Goal: Task Accomplishment & Management: Use online tool/utility

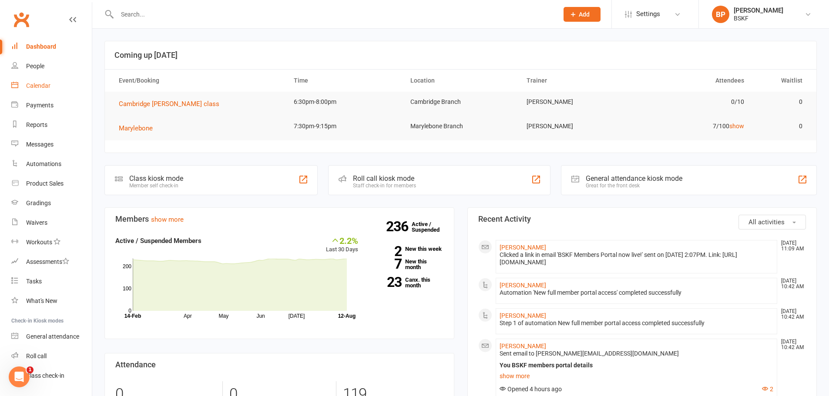
click at [48, 88] on div "Calendar" at bounding box center [38, 85] width 24 height 7
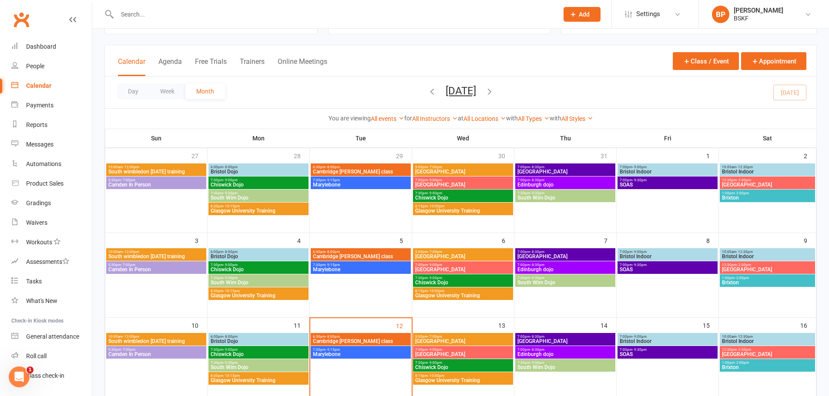
scroll to position [87, 0]
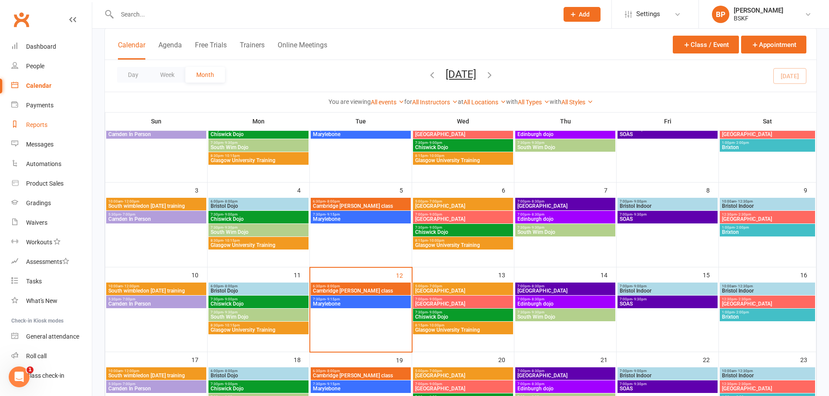
click at [35, 121] on link "Reports" at bounding box center [51, 125] width 80 height 20
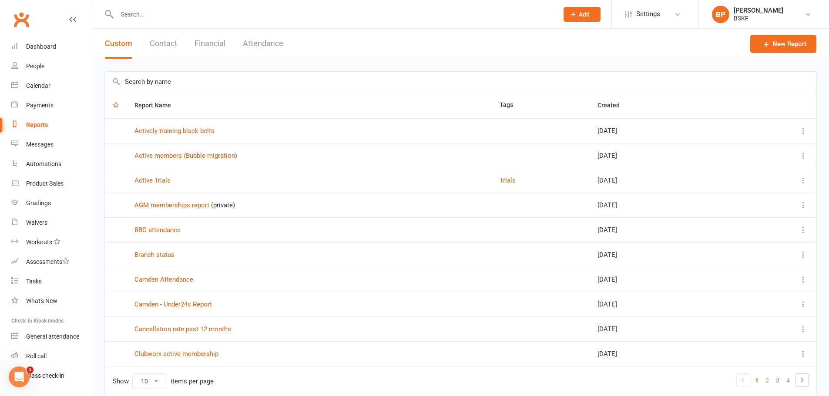
click at [154, 80] on input "text" at bounding box center [460, 82] width 711 height 20
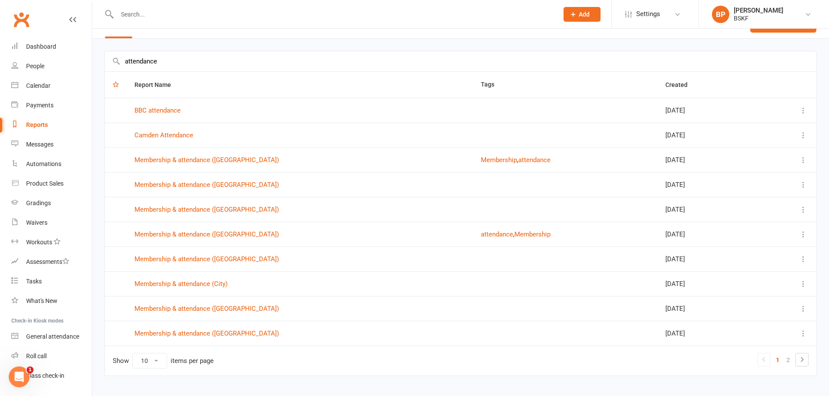
scroll to position [37, 0]
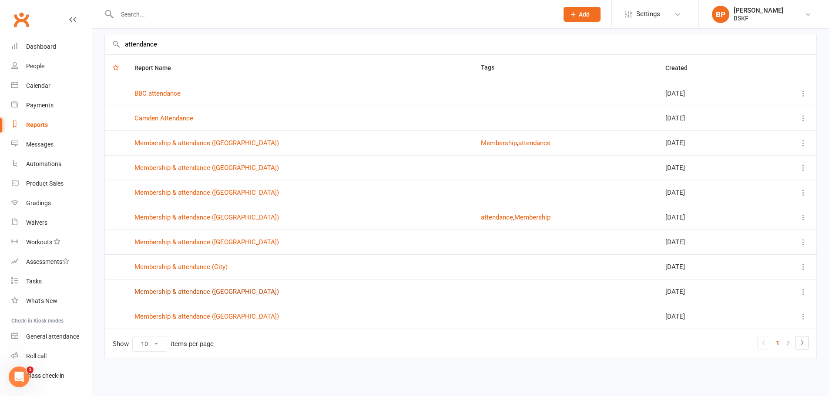
type input "attendance"
click at [212, 292] on link "Membership & attendance ([GEOGRAPHIC_DATA])" at bounding box center [206, 292] width 144 height 8
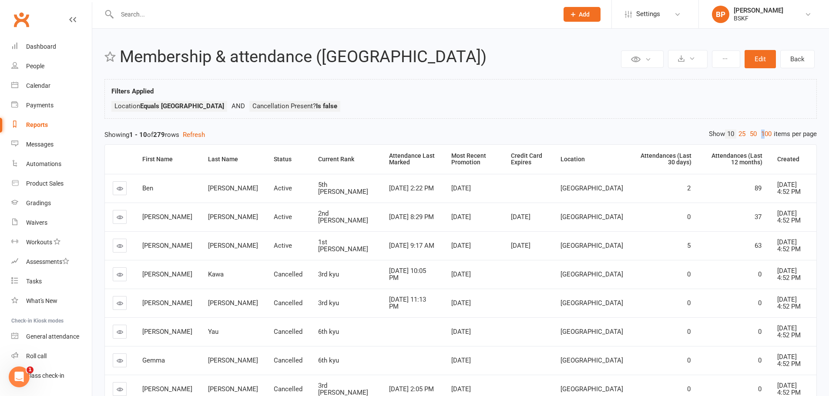
click at [761, 134] on link "100" at bounding box center [766, 134] width 15 height 9
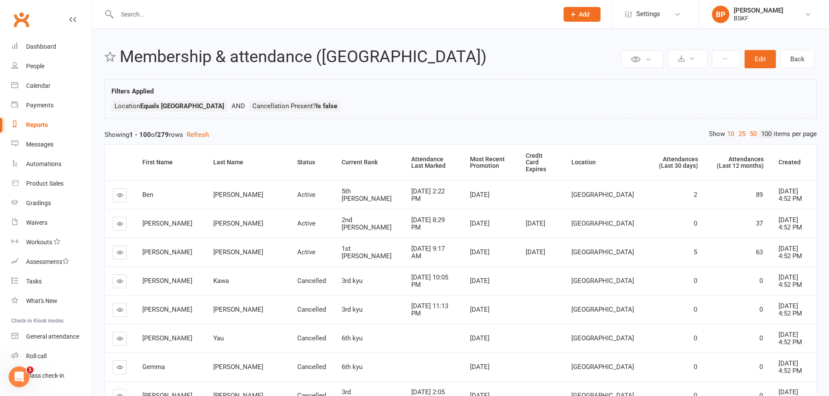
click at [425, 110] on ul "Location [GEOGRAPHIC_DATA] Cancellation Present? Is false" at bounding box center [460, 108] width 698 height 15
click at [28, 122] on div "Reports" at bounding box center [37, 124] width 22 height 7
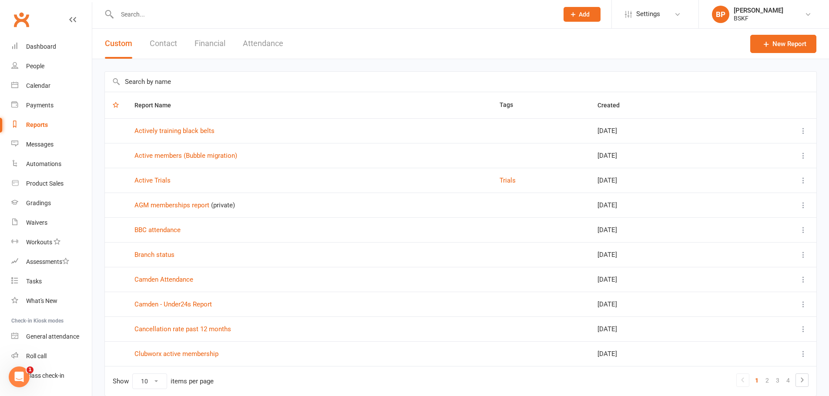
click at [163, 80] on input "text" at bounding box center [460, 82] width 711 height 20
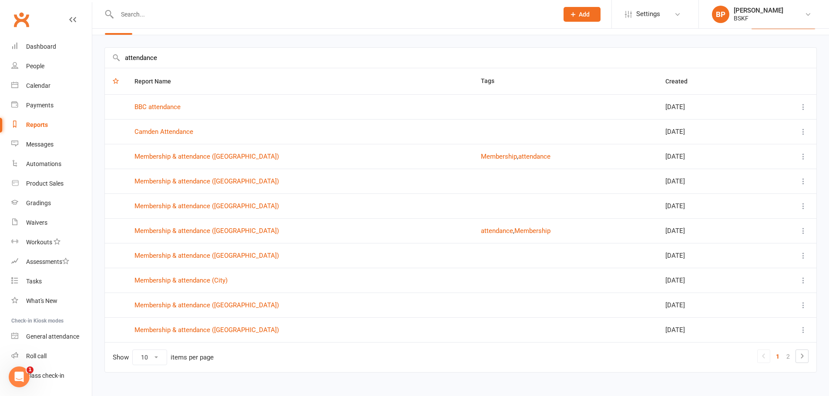
scroll to position [37, 0]
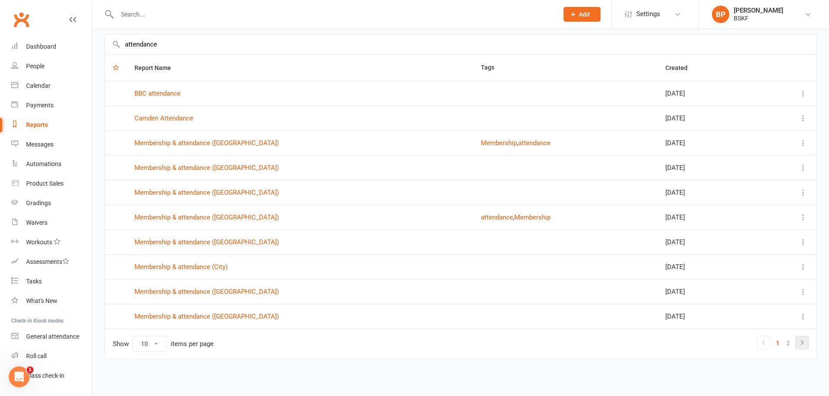
type input "attendance"
click at [806, 343] on icon at bounding box center [802, 343] width 10 height 10
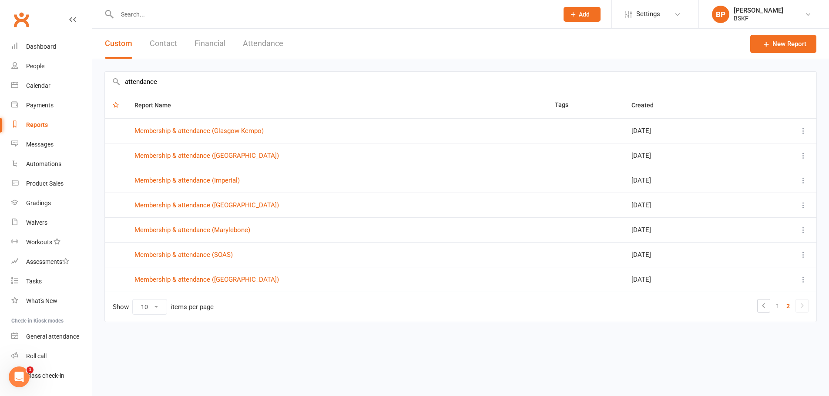
scroll to position [0, 0]
click at [773, 304] on icon at bounding box center [770, 306] width 10 height 10
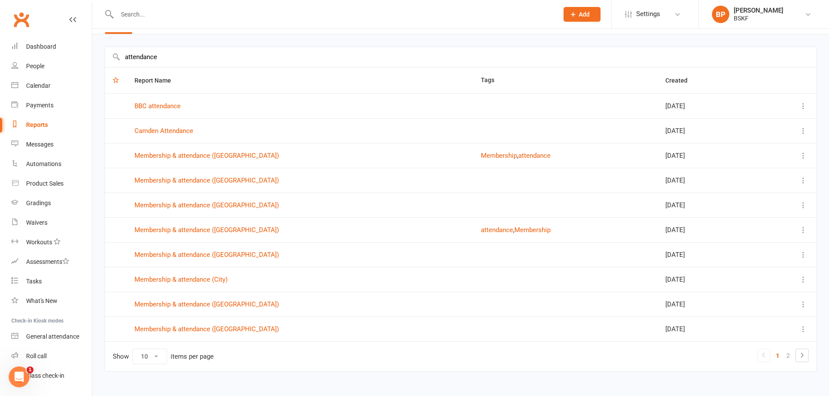
scroll to position [37, 0]
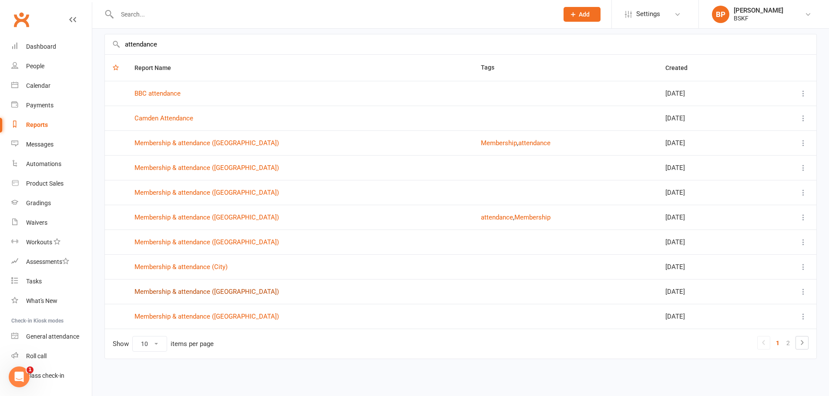
click at [167, 290] on link "Membership & attendance ([GEOGRAPHIC_DATA])" at bounding box center [206, 292] width 144 height 8
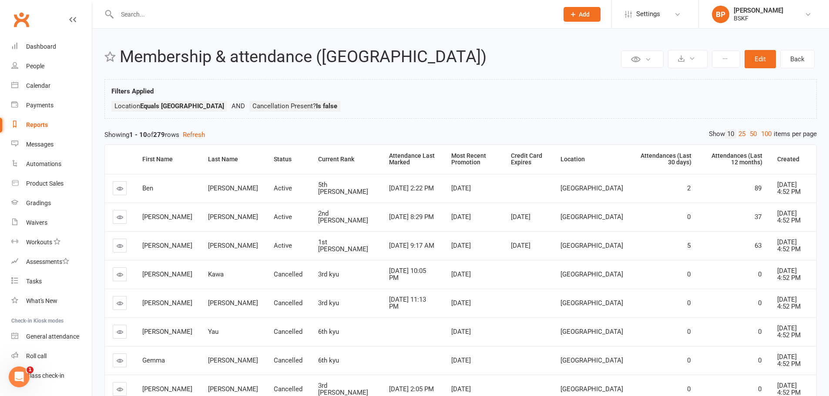
click at [40, 126] on div "Reports" at bounding box center [37, 124] width 22 height 7
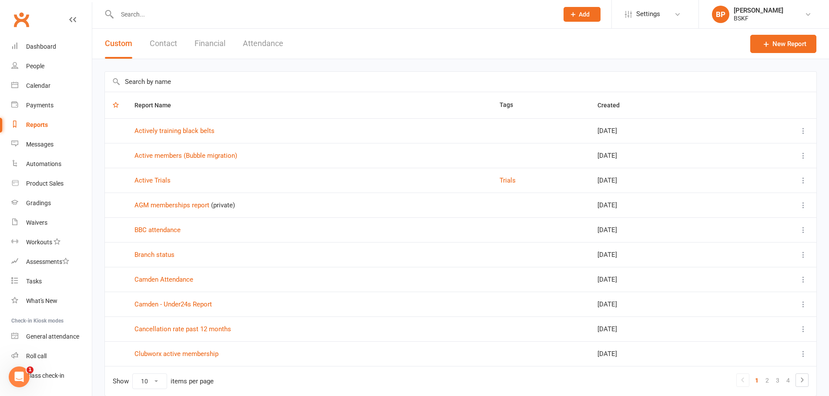
click at [178, 87] on input "text" at bounding box center [460, 82] width 711 height 20
click at [810, 13] on icon at bounding box center [807, 14] width 7 height 7
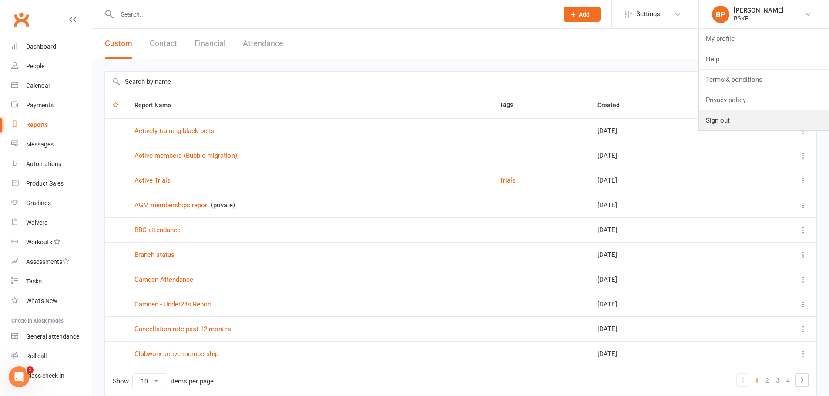
click at [720, 122] on link "Sign out" at bounding box center [764, 121] width 130 height 20
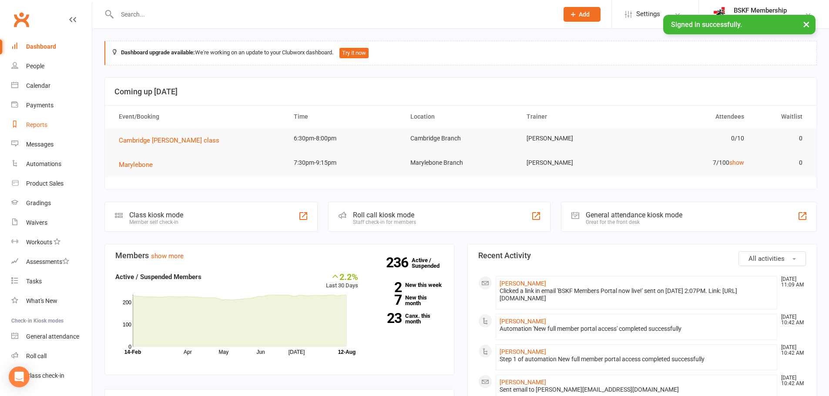
click at [38, 121] on link "Reports" at bounding box center [51, 125] width 80 height 20
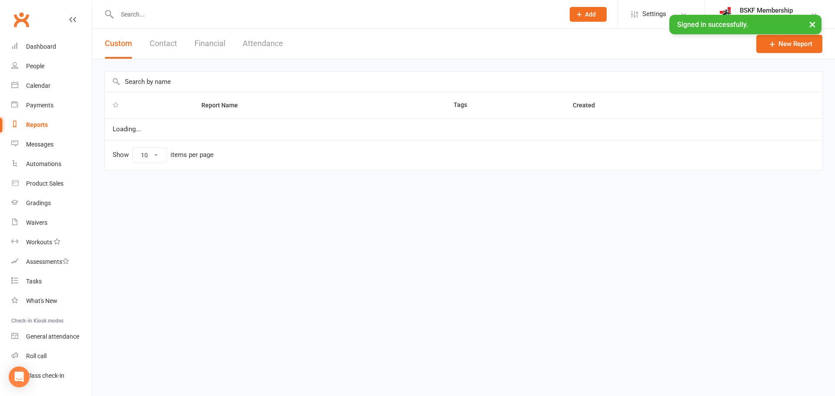
select select "100"
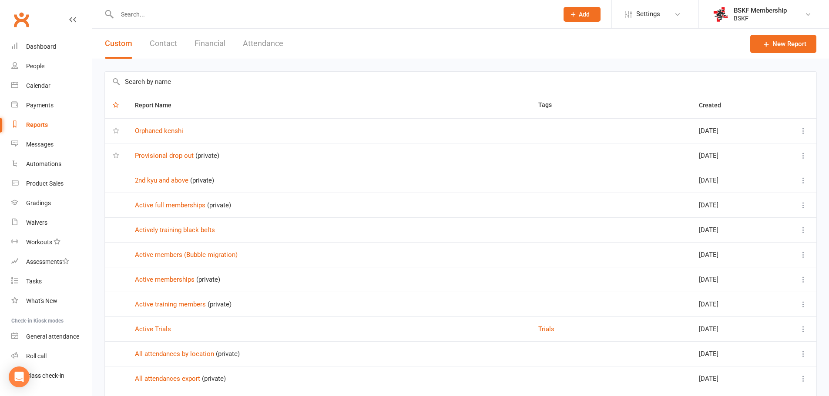
click at [171, 78] on input "text" at bounding box center [460, 82] width 711 height 20
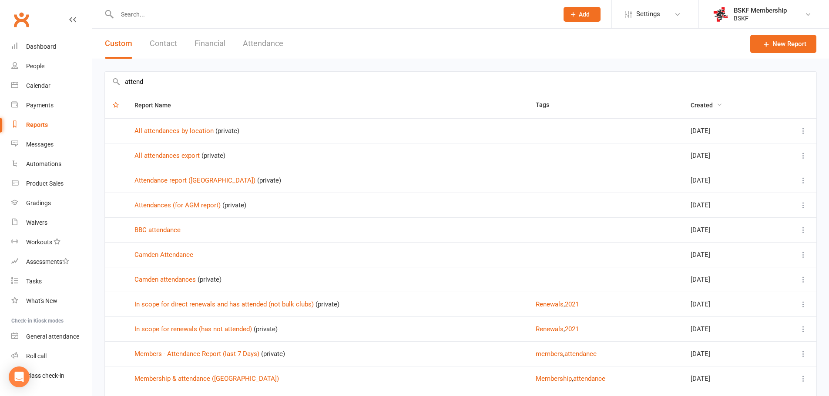
type input "attend"
click at [716, 104] on icon "button" at bounding box center [719, 105] width 6 height 6
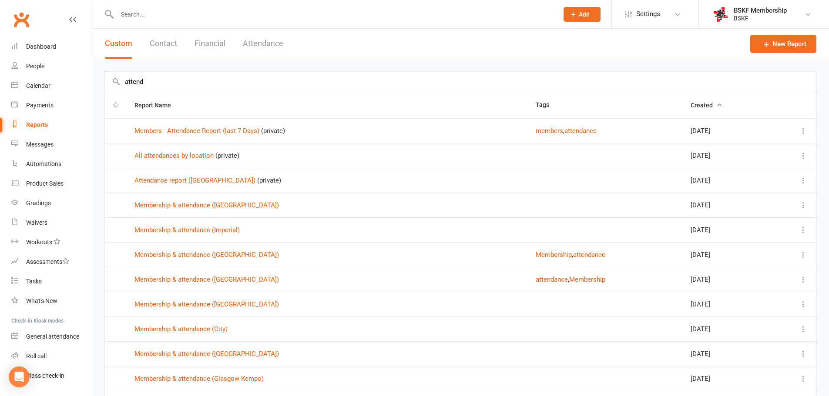
click at [709, 108] on span "Created" at bounding box center [706, 105] width 32 height 7
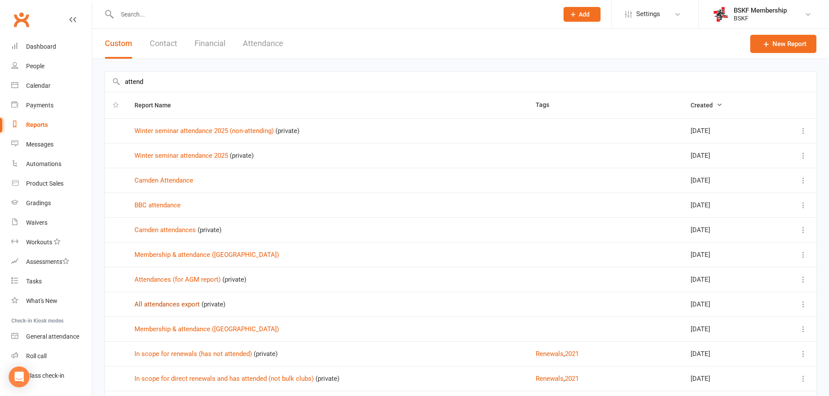
click at [176, 305] on link "All attendances export" at bounding box center [166, 305] width 65 height 8
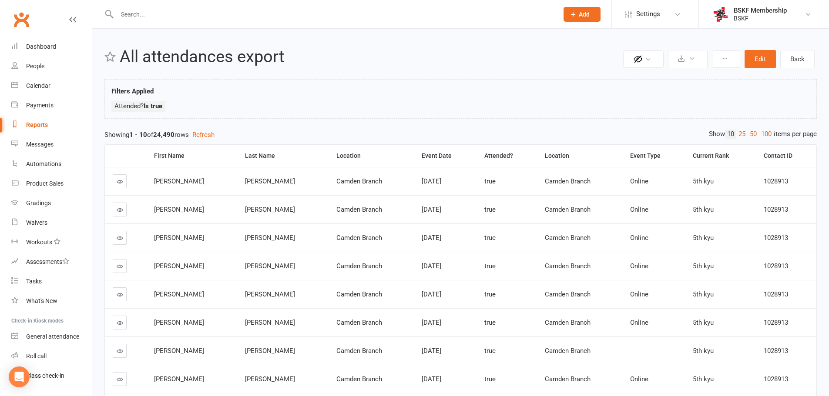
click at [38, 124] on div "Reports" at bounding box center [37, 124] width 22 height 7
select select "100"
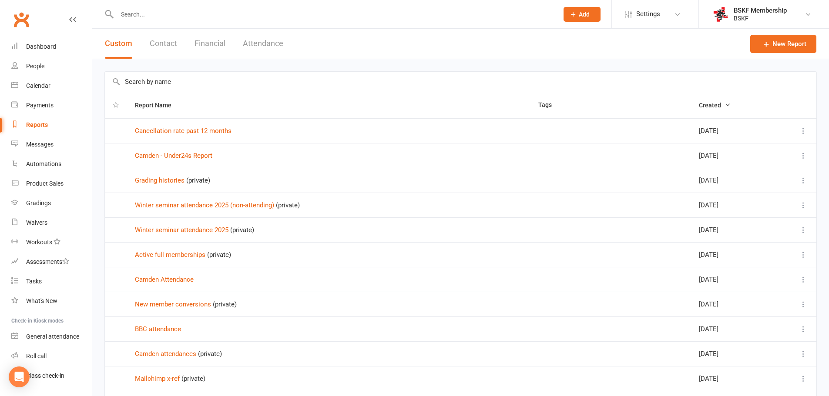
click at [154, 80] on input "text" at bounding box center [460, 82] width 711 height 20
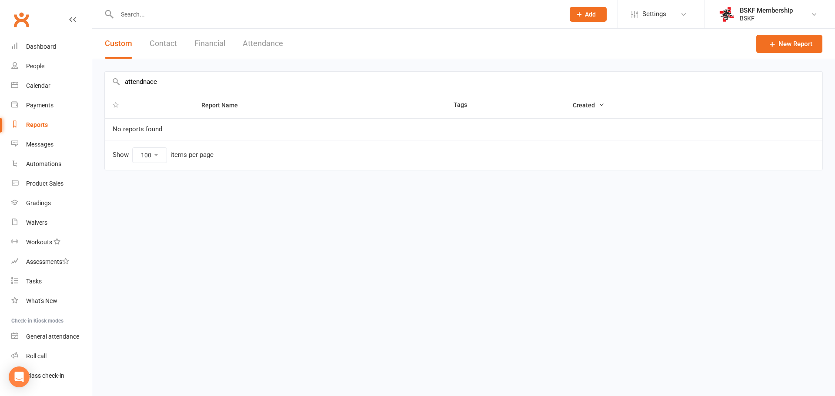
click at [143, 80] on input "attendnace" at bounding box center [464, 82] width 718 height 20
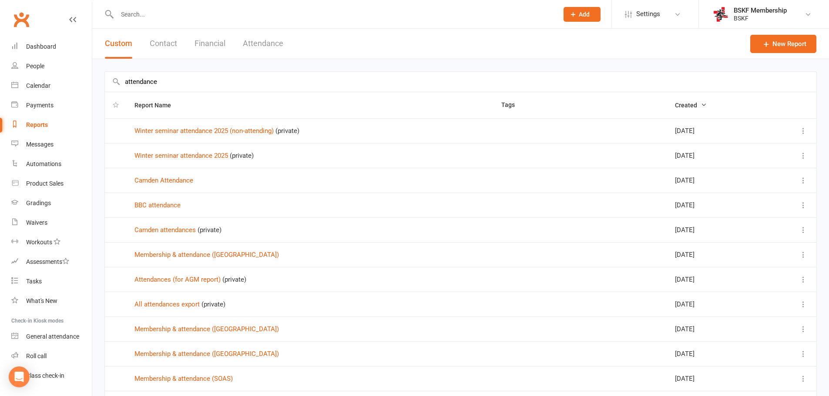
click at [174, 84] on input "attendance" at bounding box center [460, 82] width 711 height 20
type input "attendance"
click at [170, 278] on link "Attendances (for AGM report)" at bounding box center [177, 280] width 86 height 8
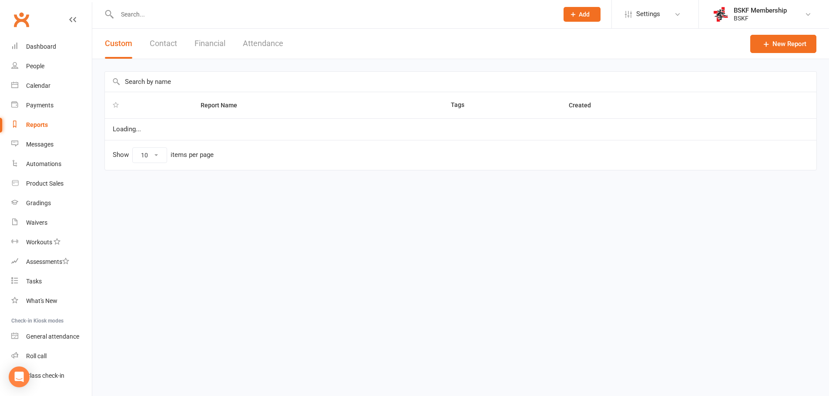
select select "100"
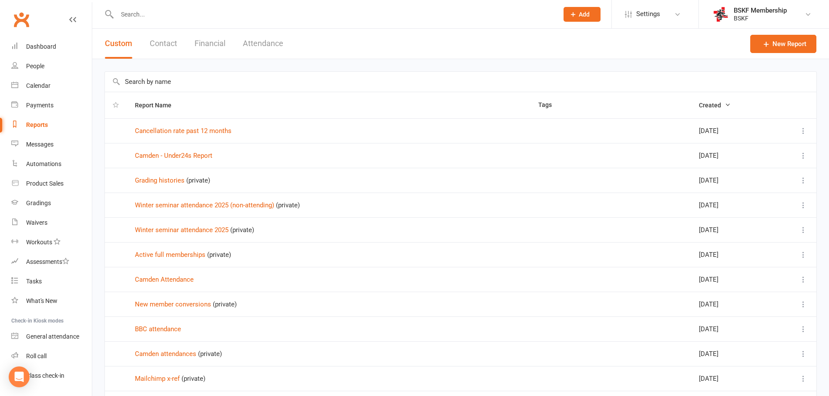
click at [157, 77] on input "text" at bounding box center [460, 82] width 711 height 20
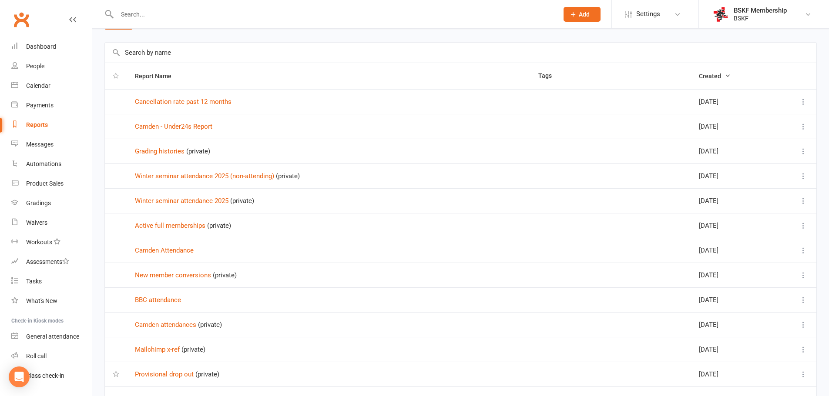
scroll to position [44, 0]
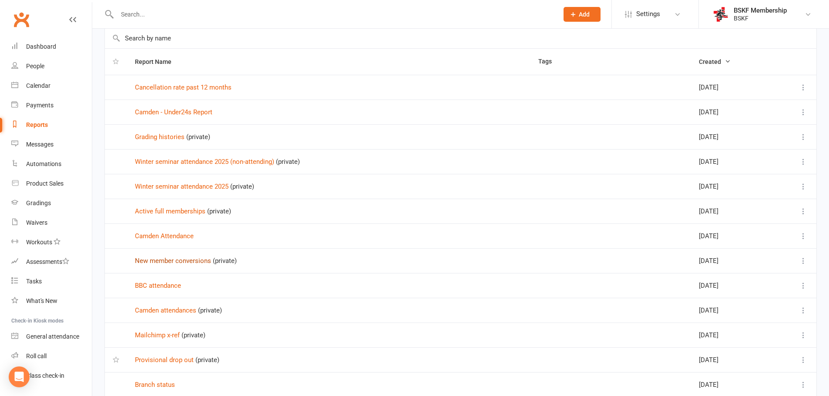
click at [171, 261] on link "New member conversions" at bounding box center [173, 261] width 76 height 8
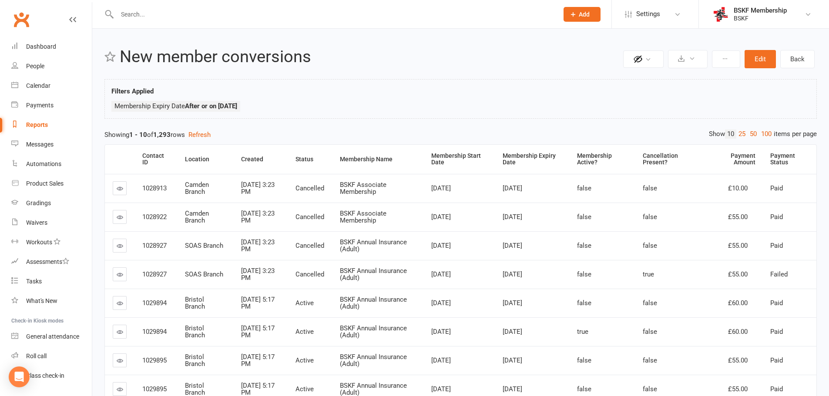
select select "100"
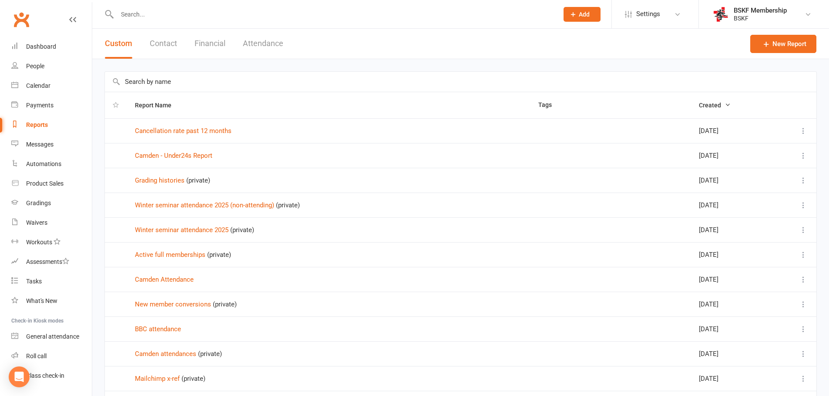
click at [158, 83] on input "text" at bounding box center [460, 82] width 711 height 20
type input "attendances"
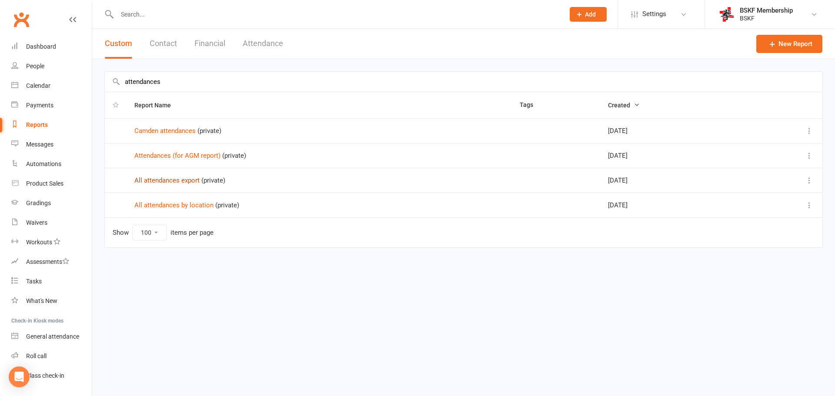
click at [167, 183] on link "All attendances export" at bounding box center [166, 181] width 65 height 8
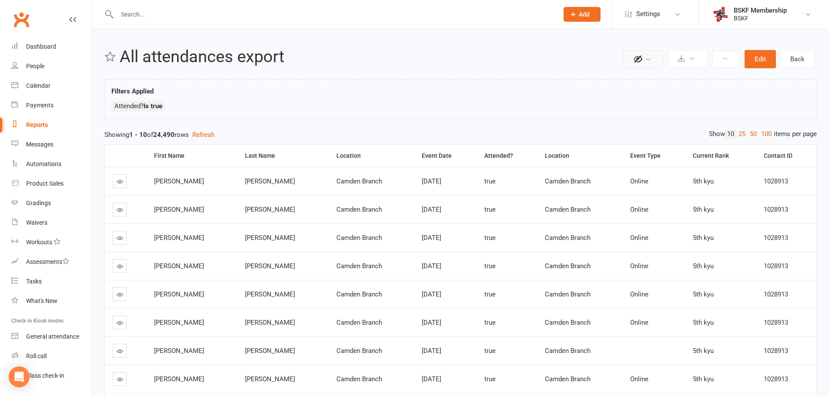
click at [649, 58] on icon at bounding box center [648, 59] width 7 height 7
click at [649, 112] on div "Public Report Visible to everyone at gym" at bounding box center [666, 109] width 72 height 19
click at [808, 13] on icon at bounding box center [807, 14] width 7 height 7
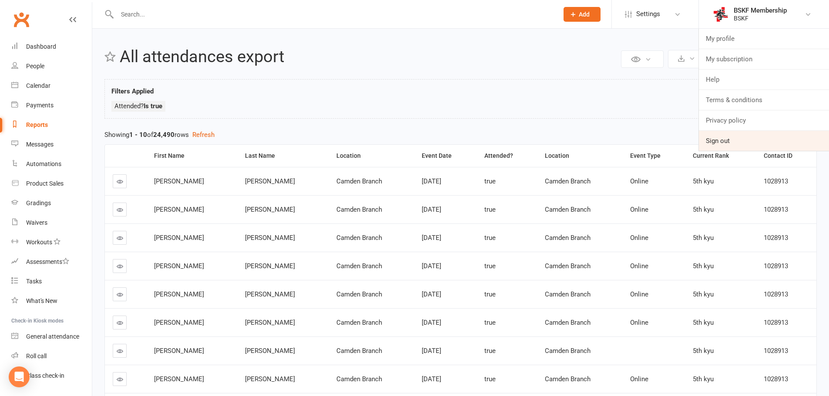
click at [712, 145] on link "Sign out" at bounding box center [764, 141] width 130 height 20
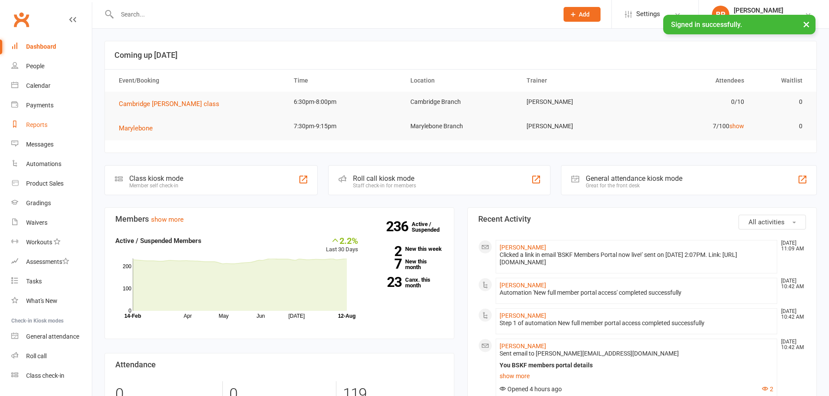
click at [37, 122] on div "Reports" at bounding box center [36, 124] width 21 height 7
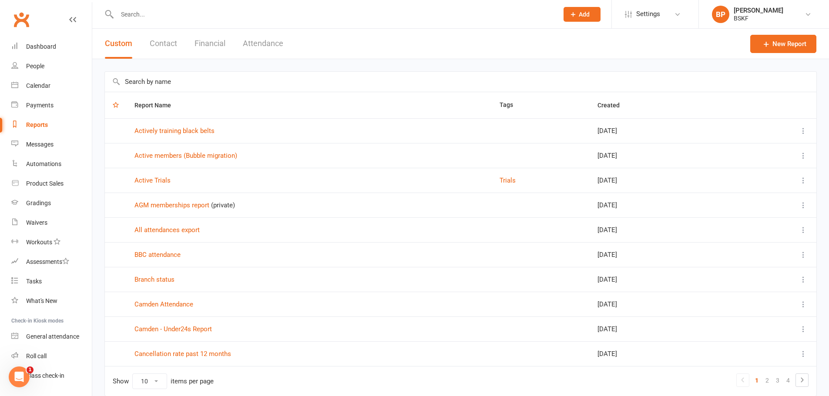
click at [154, 84] on input "text" at bounding box center [460, 82] width 711 height 20
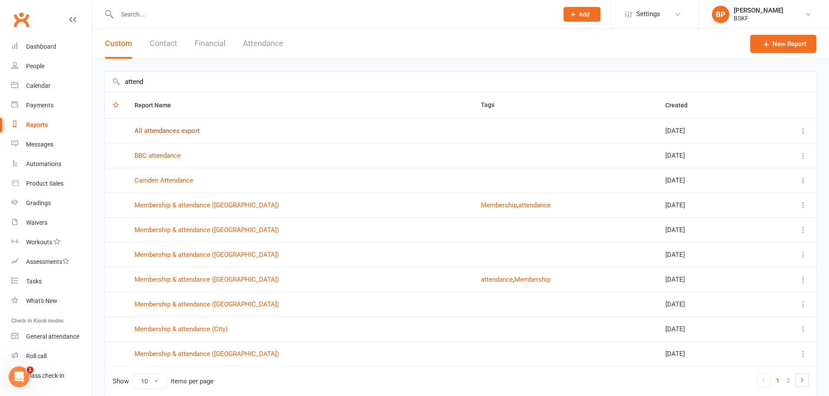
type input "attend"
click at [181, 131] on link "All attendances export" at bounding box center [166, 131] width 65 height 8
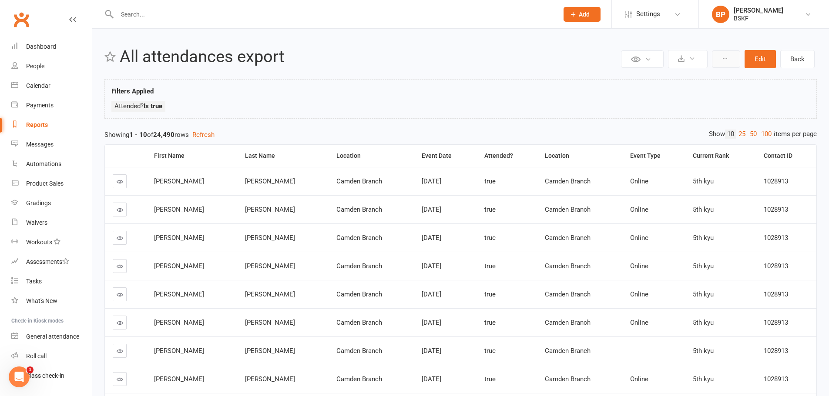
click at [727, 57] on icon at bounding box center [725, 59] width 6 height 6
click at [728, 59] on icon at bounding box center [725, 59] width 6 height 6
click at [646, 59] on icon at bounding box center [648, 59] width 7 height 7
click at [648, 58] on icon at bounding box center [648, 59] width 7 height 7
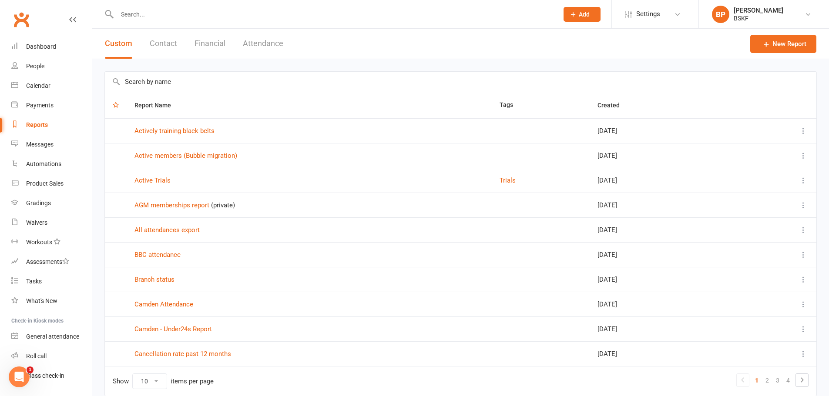
click at [802, 231] on icon at bounding box center [803, 230] width 9 height 9
click at [169, 227] on link "All attendances export" at bounding box center [166, 230] width 65 height 8
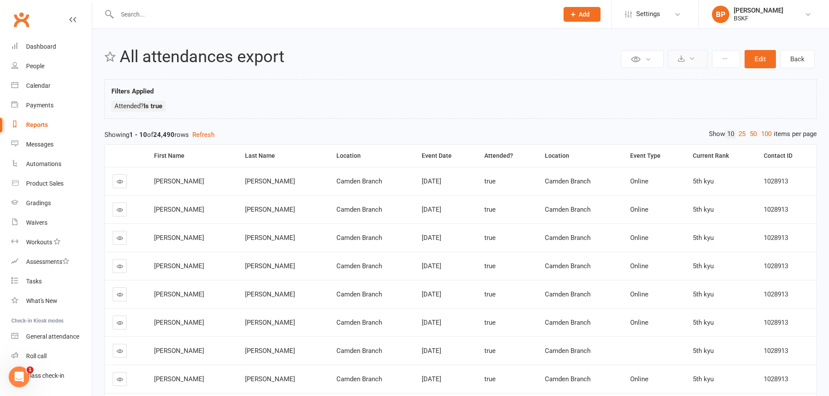
click at [694, 54] on button at bounding box center [688, 59] width 40 height 18
click at [695, 57] on icon at bounding box center [692, 58] width 7 height 7
click at [727, 60] on icon at bounding box center [725, 59] width 6 height 6
click at [763, 57] on button "Edit" at bounding box center [759, 59] width 31 height 18
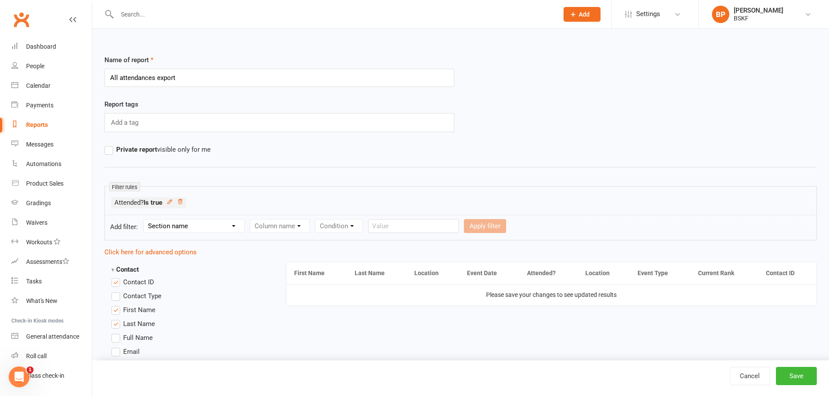
click at [223, 224] on select "Section name Contact Attendance Aggregate Payment Booking Waitlist Attendees Ca…" at bounding box center [194, 226] width 100 height 13
click at [145, 220] on select "Section name Contact Attendance Aggregate Payment Booking Waitlist Attendees Ca…" at bounding box center [194, 226] width 100 height 13
click at [271, 226] on select "Column name Contact Type First Name Last Name Full Name Email Phone Number Addr…" at bounding box center [353, 226] width 207 height 13
drag, startPoint x: 190, startPoint y: 227, endPoint x: 218, endPoint y: 228, distance: 28.7
click at [190, 227] on select "Section name Contact Attendance Aggregate Payment Booking Waitlist Attendees Ca…" at bounding box center [194, 226] width 100 height 13
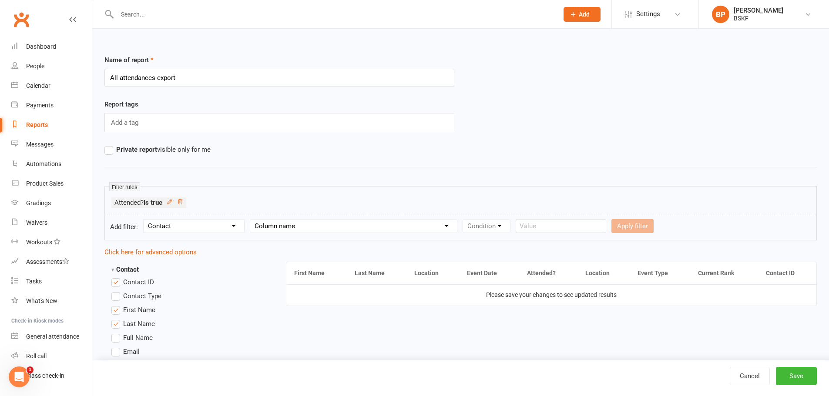
select select "3"
click at [145, 220] on select "Section name Contact Attendance Aggregate Payment Booking Waitlist Attendees Ca…" at bounding box center [194, 226] width 100 height 13
click at [278, 220] on select "Column name Event Name Event Type Event Date Event Day Event Month Event Starts…" at bounding box center [311, 226] width 122 height 13
select select "16"
click at [251, 220] on select "Column name Event Name Event Type Event Date Event Day Event Month Event Starts…" at bounding box center [311, 226] width 122 height 13
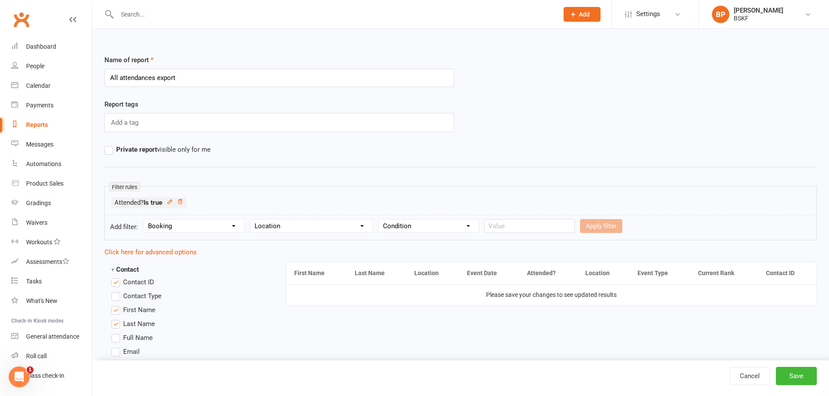
click at [425, 224] on select "Condition Equals Does not equal Contains Does not contain Is blank or does not …" at bounding box center [429, 226] width 100 height 13
select select "0"
click at [379, 220] on select "Condition Equals Does not equal Contains Does not contain Is blank or does not …" at bounding box center [429, 226] width 100 height 13
click at [512, 228] on input "text" at bounding box center [529, 226] width 90 height 14
type input "[GEOGRAPHIC_DATA]"
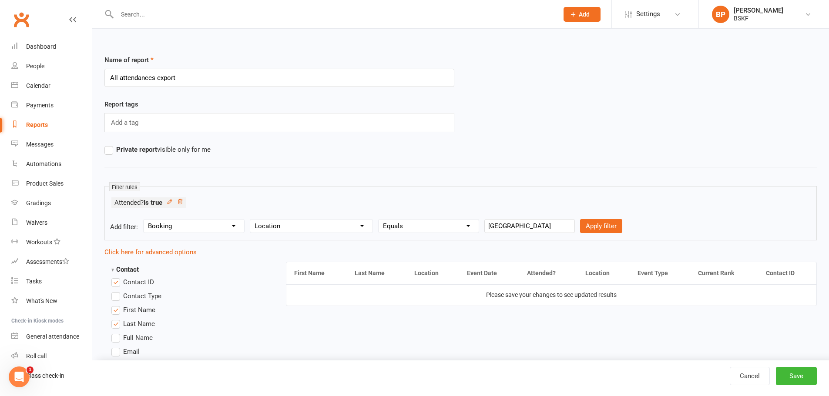
click at [427, 221] on select "Condition Equals Does not equal Contains Does not contain Is blank or does not …" at bounding box center [429, 226] width 100 height 13
select select "2"
click at [379, 220] on select "Condition Equals Does not equal Contains Does not contain Is blank or does not …" at bounding box center [429, 226] width 100 height 13
click at [514, 224] on input "text" at bounding box center [529, 226] width 90 height 14
type input "[GEOGRAPHIC_DATA]"
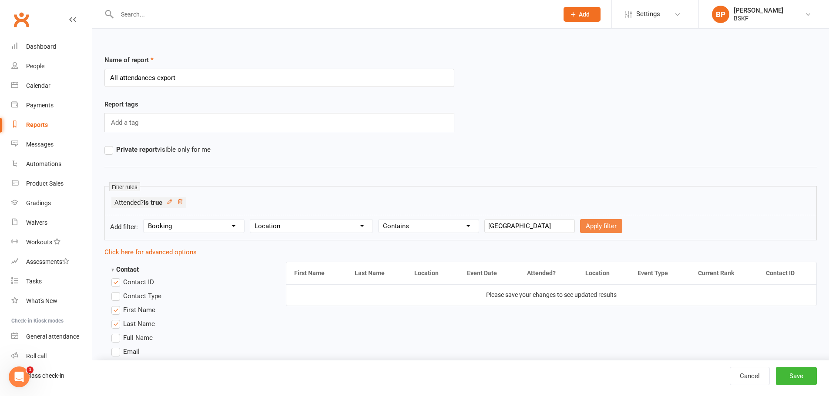
click at [598, 227] on button "Apply filter" at bounding box center [601, 226] width 42 height 14
select select
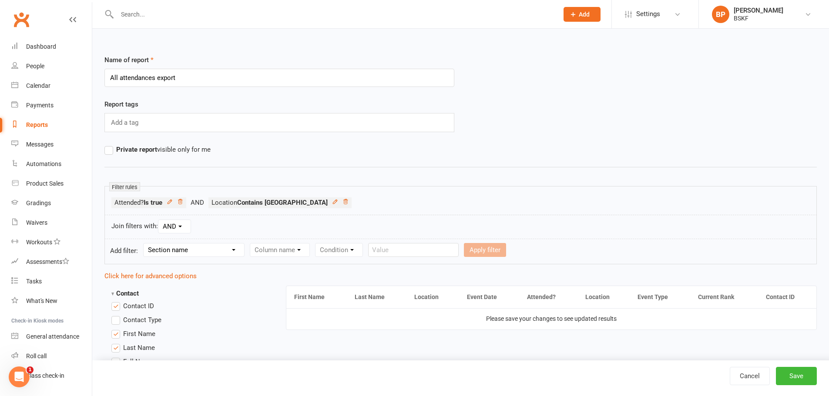
click at [176, 231] on select "AND OR" at bounding box center [174, 226] width 32 height 13
drag, startPoint x: 174, startPoint y: 229, endPoint x: 174, endPoint y: 245, distance: 16.1
click at [174, 229] on select "AND OR" at bounding box center [174, 226] width 32 height 13
click at [172, 249] on select "Section name Contact Attendance Aggregate Payment Booking Waitlist Attendees Ca…" at bounding box center [194, 250] width 100 height 13
select select "3"
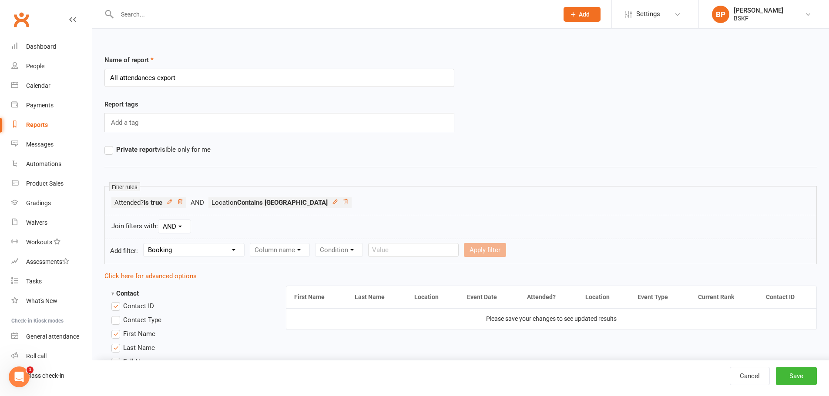
click at [145, 244] on select "Section name Contact Attendance Aggregate Payment Booking Waitlist Attendees Ca…" at bounding box center [194, 250] width 100 height 13
click at [275, 246] on select "Column name Event Name Event Type Event Date Event Day Event Month Event Starts…" at bounding box center [311, 250] width 122 height 13
select select "5"
click at [251, 244] on select "Column name Event Name Event Type Event Date Event Day Event Month Event Starts…" at bounding box center [311, 250] width 122 height 13
click at [395, 248] on select "Condition Is Is not Before After Before or on After or on Is blank Is not blank" at bounding box center [406, 250] width 55 height 13
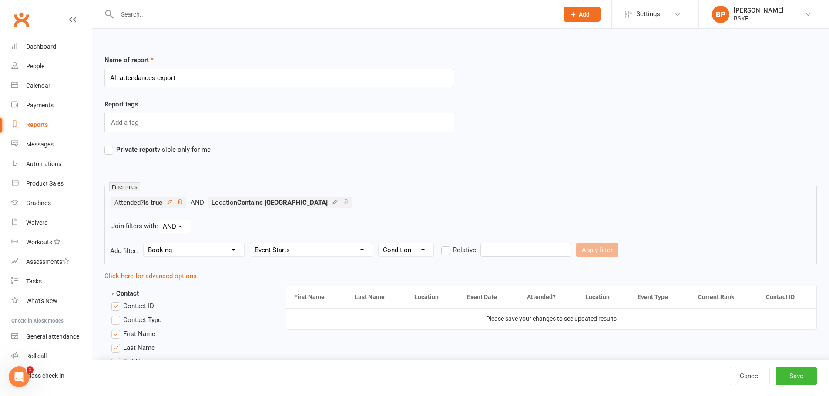
select select "5"
click at [379, 244] on select "Condition Is Is not Before After Before or on After or on Is blank Is not blank" at bounding box center [406, 250] width 55 height 13
click at [505, 253] on input "text" at bounding box center [525, 250] width 90 height 14
click at [494, 271] on icon "button" at bounding box center [494, 270] width 6 height 7
click at [495, 271] on icon "button" at bounding box center [494, 270] width 6 height 7
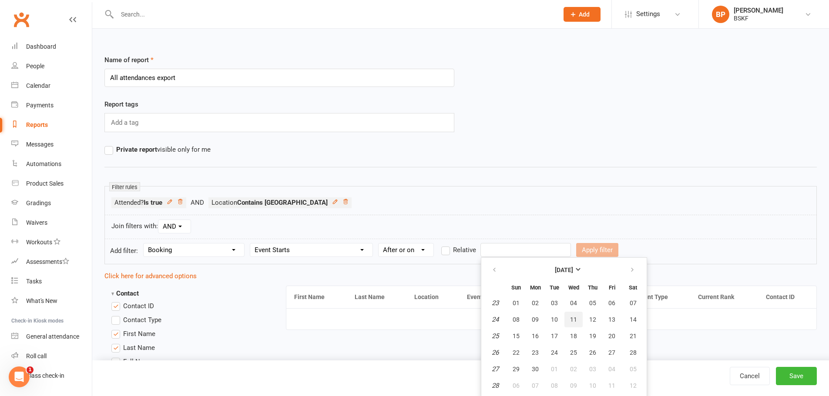
click at [571, 320] on span "11" at bounding box center [573, 319] width 7 height 7
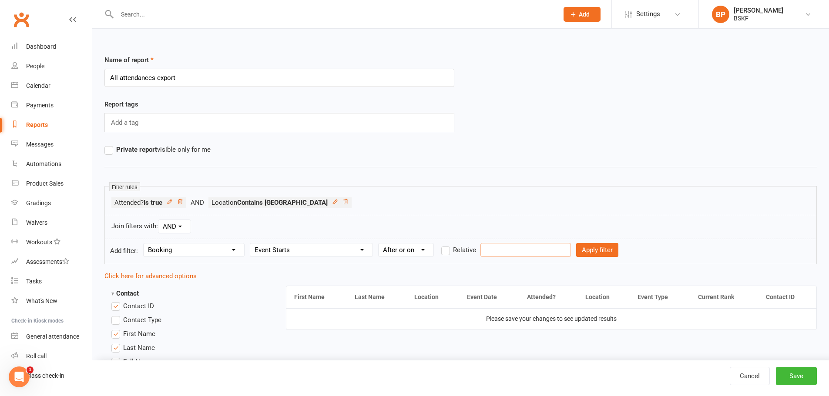
type input "11 Jun 2025"
click at [400, 249] on select "Condition Is Is not Before After Before or on After or on Is blank Is not blank" at bounding box center [406, 250] width 55 height 13
select select "3"
click at [379, 244] on select "Condition Is Is not Before After Before or on After or on Is blank Is not blank" at bounding box center [406, 250] width 55 height 13
click at [500, 252] on input "text" at bounding box center [525, 250] width 90 height 14
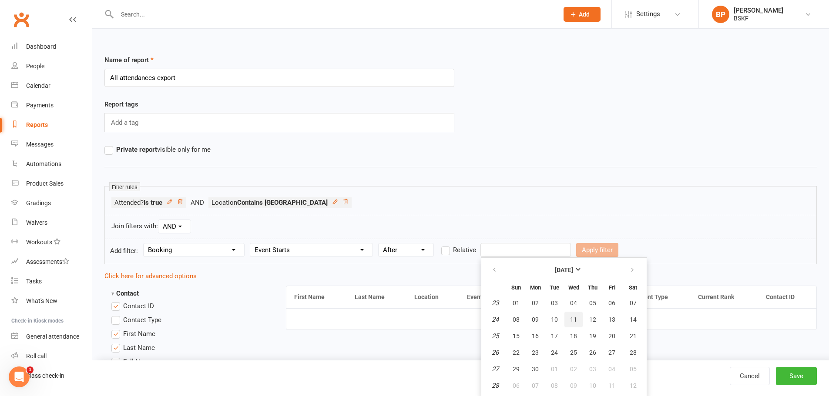
click at [574, 321] on span "11" at bounding box center [573, 319] width 7 height 7
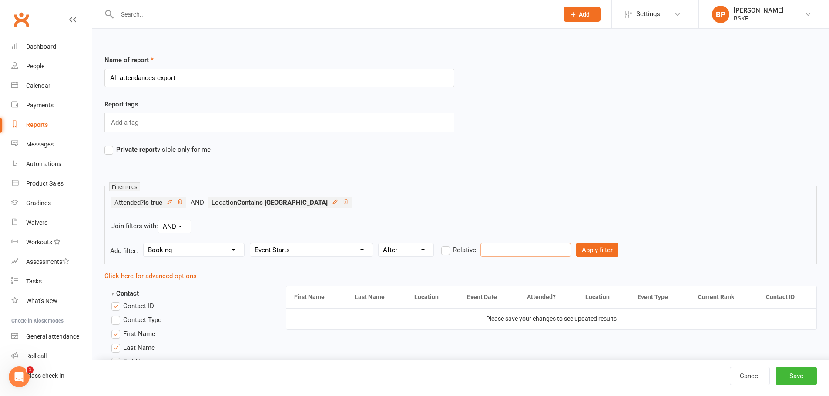
type input "11 Jun 2025"
click at [799, 374] on button "Save" at bounding box center [796, 376] width 41 height 18
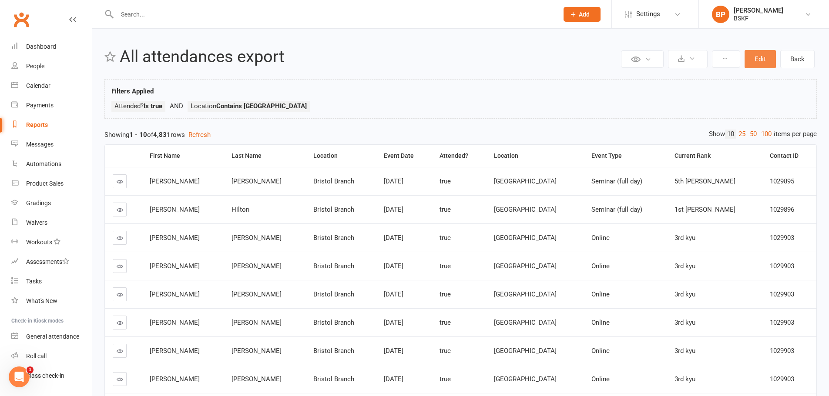
click at [763, 62] on button "Edit" at bounding box center [759, 59] width 31 height 18
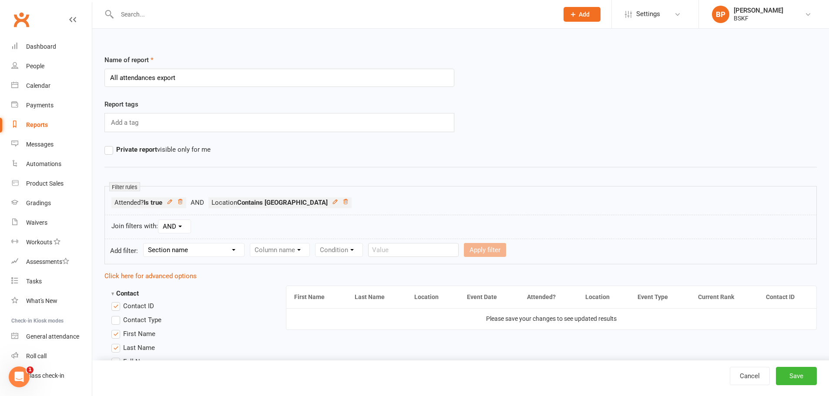
click at [216, 252] on select "Section name Contact Attendance Aggregate Payment Booking Waitlist Attendees Ca…" at bounding box center [194, 250] width 100 height 13
select select "3"
click at [145, 244] on select "Section name Contact Attendance Aggregate Payment Booking Waitlist Attendees Ca…" at bounding box center [194, 250] width 100 height 13
click at [282, 252] on select "Column name Event Name Event Type Event Date Event Day Event Month Event Starts…" at bounding box center [311, 250] width 122 height 13
select select "5"
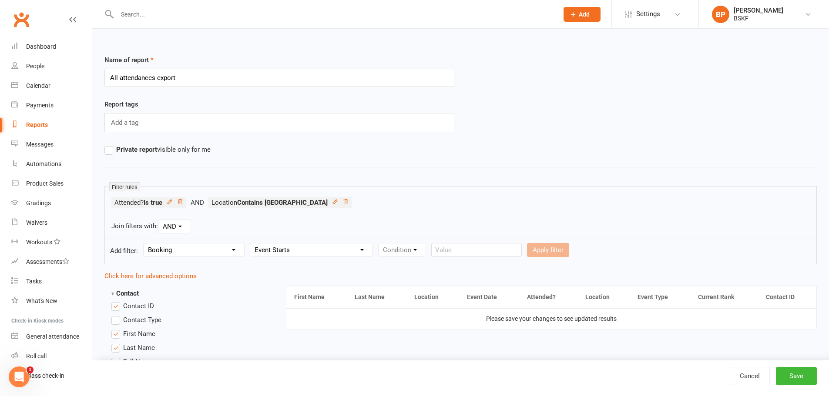
click at [251, 244] on select "Column name Event Name Event Type Event Date Event Day Event Month Event Starts…" at bounding box center [311, 250] width 122 height 13
click at [407, 255] on select "Condition Is Is not Before After Before or on After or on Is blank Is not blank" at bounding box center [406, 250] width 55 height 13
select select "3"
click at [379, 244] on select "Condition Is Is not Before After Before or on After or on Is blank Is not blank" at bounding box center [406, 250] width 55 height 13
click at [485, 251] on input "text" at bounding box center [525, 250] width 90 height 14
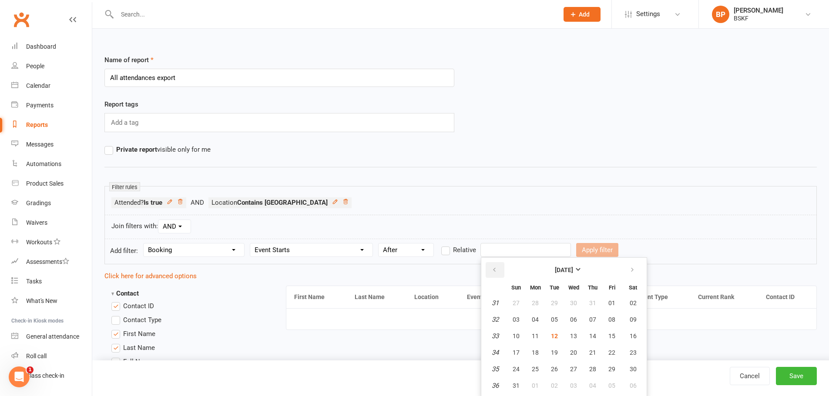
click at [493, 269] on icon "button" at bounding box center [494, 270] width 6 height 7
click at [494, 269] on icon "button" at bounding box center [494, 270] width 6 height 7
click at [570, 321] on span "11" at bounding box center [573, 319] width 7 height 7
type input "11 Jun 2025"
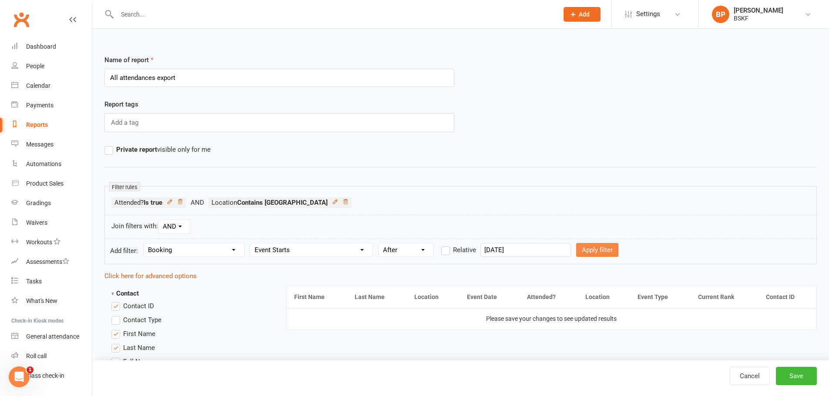
click at [585, 244] on form "Add filter: Section name Contact Attendance Aggregate Payment Booking Waitlist …" at bounding box center [460, 252] width 712 height 26
click at [601, 250] on button "Apply filter" at bounding box center [597, 250] width 42 height 14
select select
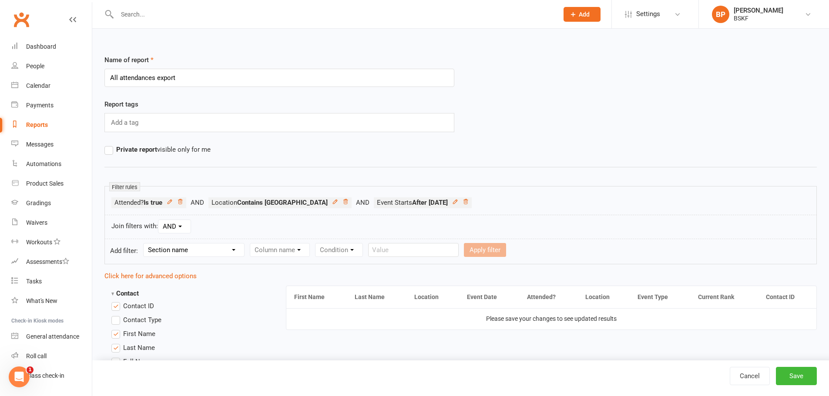
click at [669, 228] on div "Join filters with: AND OR" at bounding box center [460, 227] width 712 height 24
click at [800, 375] on button "Save" at bounding box center [796, 376] width 41 height 18
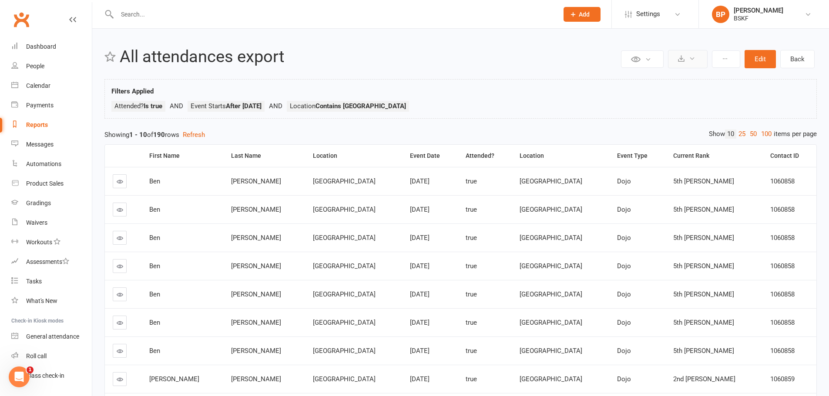
click at [695, 57] on icon at bounding box center [692, 58] width 7 height 7
click at [645, 81] on link "Export to CSV" at bounding box center [661, 79] width 91 height 17
